Goal: Navigation & Orientation: Find specific page/section

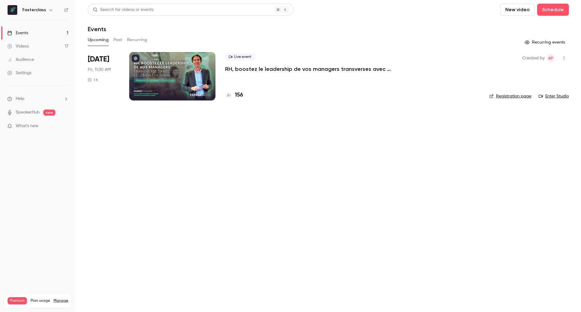
click at [115, 39] on button "Past" at bounding box center [118, 40] width 9 height 10
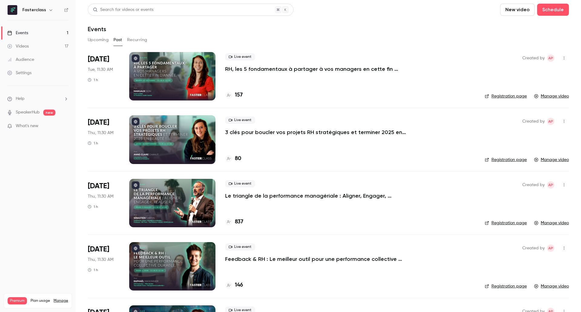
click at [250, 69] on p "RH, les 5 fondamentaux à partager à vos managers en cette fin d’année." at bounding box center [316, 68] width 182 height 7
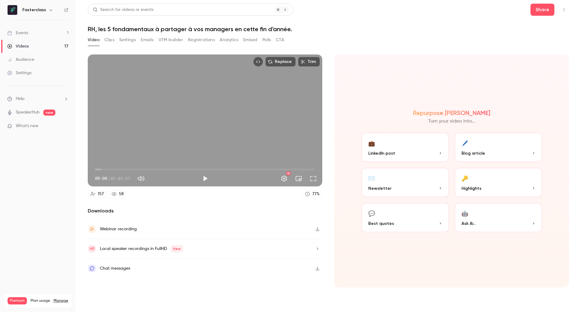
click at [232, 41] on button "Analytics" at bounding box center [229, 40] width 19 height 10
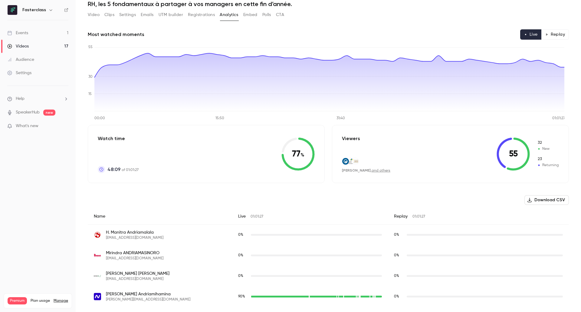
scroll to position [25, 0]
click at [22, 38] on link "Events 1" at bounding box center [38, 32] width 76 height 13
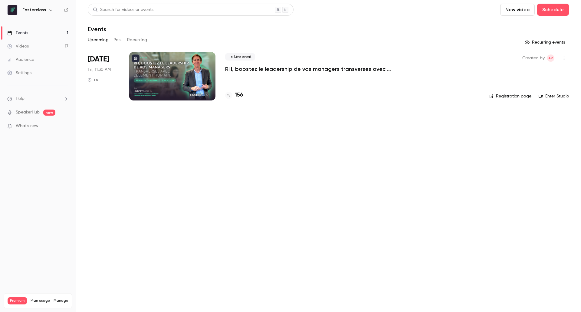
click at [556, 96] on link "Enter Studio" at bounding box center [554, 96] width 30 height 6
click at [165, 84] on div at bounding box center [172, 76] width 86 height 48
